Goal: Task Accomplishment & Management: Manage account settings

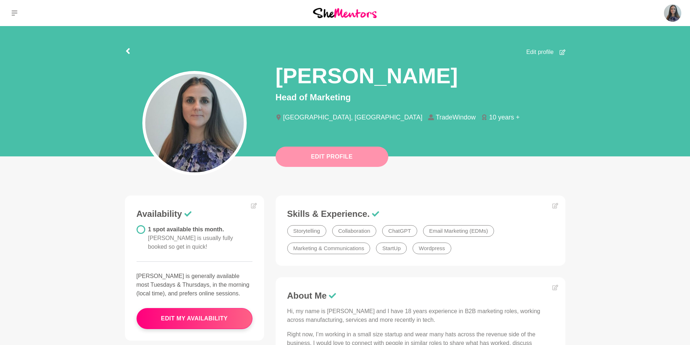
click at [338, 158] on button "Edit Profile" at bounding box center [332, 157] width 113 height 20
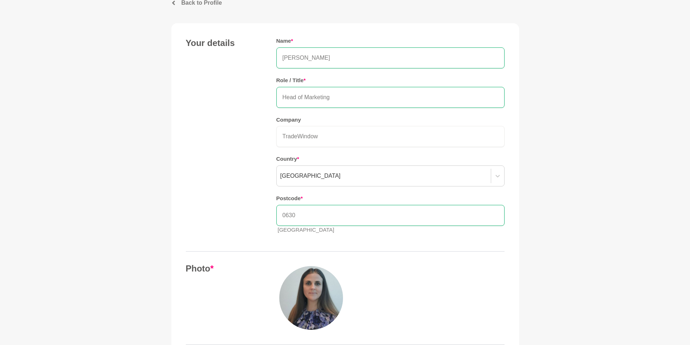
scroll to position [36, 0]
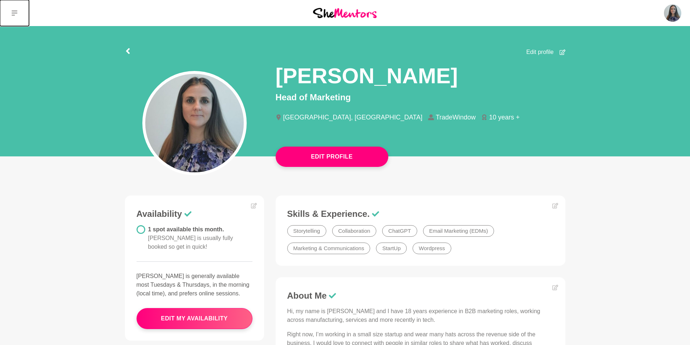
click at [14, 11] on button at bounding box center [14, 13] width 29 height 26
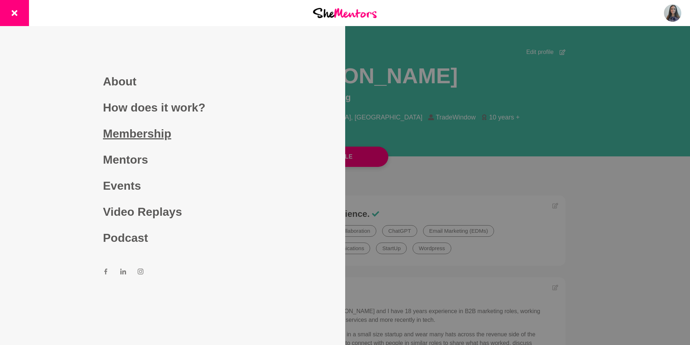
click at [120, 130] on link "Membership" at bounding box center [172, 134] width 139 height 26
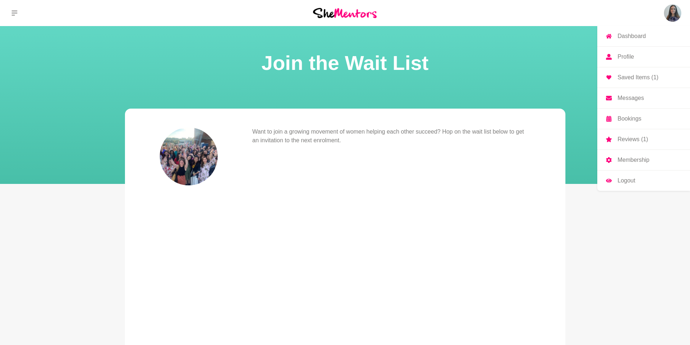
click at [667, 14] on img at bounding box center [672, 12] width 17 height 17
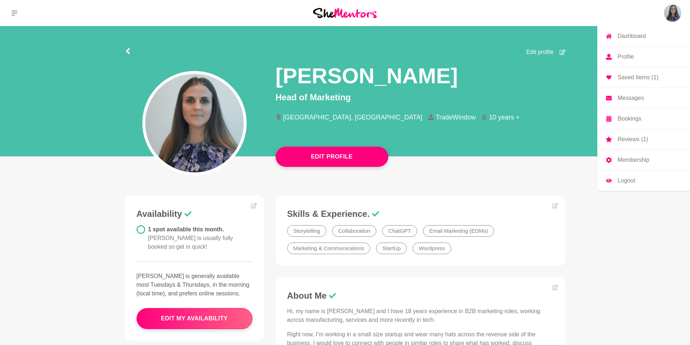
click at [625, 170] on link "Membership" at bounding box center [643, 160] width 93 height 20
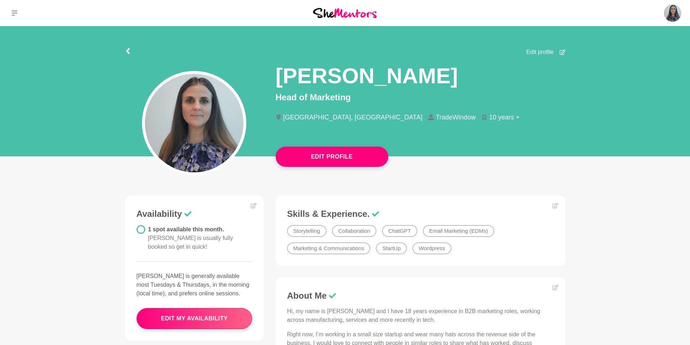
click at [536, 57] on span "Edit profile" at bounding box center [540, 52] width 28 height 9
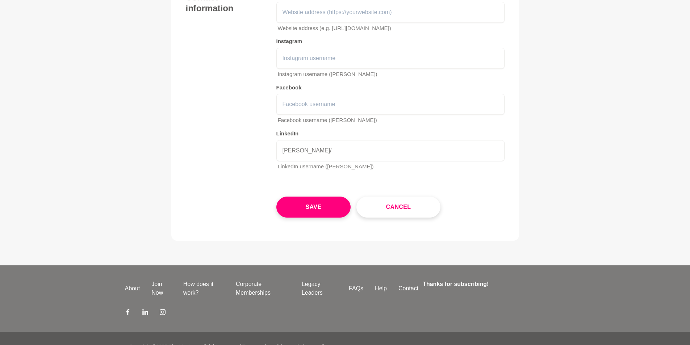
scroll to position [1087, 0]
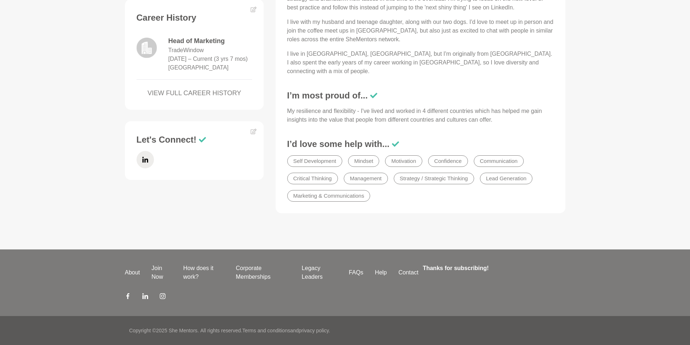
scroll to position [399, 0]
